Goal: Task Accomplishment & Management: Manage account settings

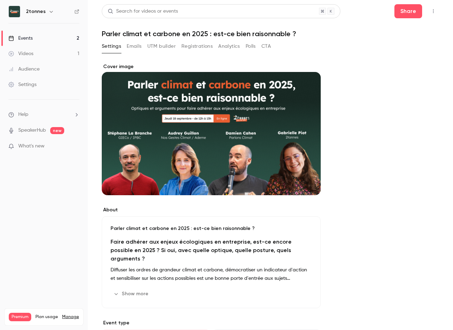
click at [198, 44] on button "Registrations" at bounding box center [196, 46] width 31 height 11
